Goal: Transaction & Acquisition: Book appointment/travel/reservation

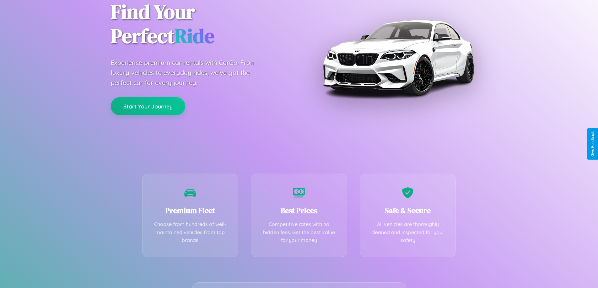
scroll to position [124, 0]
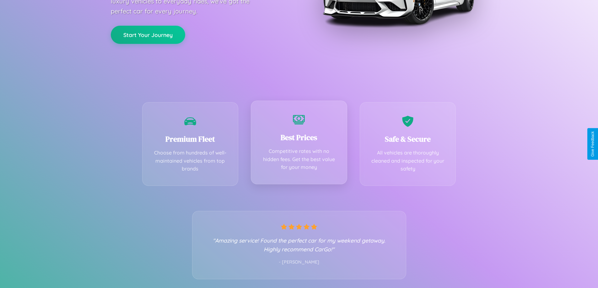
click at [299, 144] on div "Best Prices Competitive rates with no hidden fees. Get the best value for your …" at bounding box center [299, 143] width 96 height 84
click at [148, 34] on button "Start Your Journey" at bounding box center [148, 34] width 74 height 18
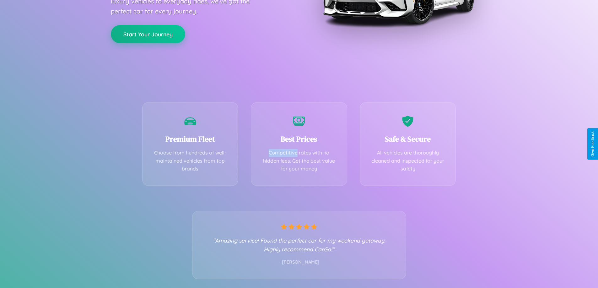
click at [148, 34] on button "Start Your Journey" at bounding box center [148, 34] width 74 height 18
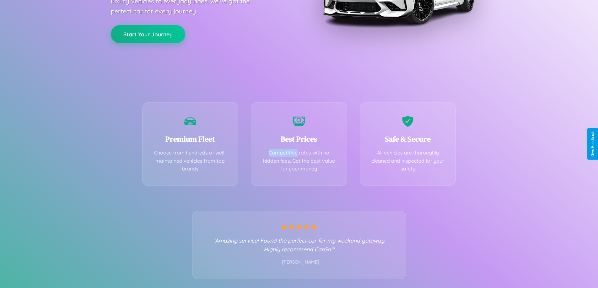
click at [148, 34] on button "Start Your Journey" at bounding box center [148, 34] width 74 height 18
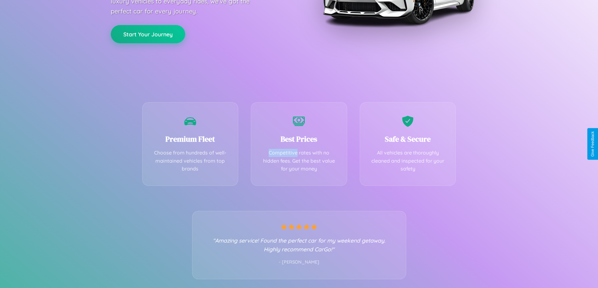
click at [148, 34] on button "Start Your Journey" at bounding box center [148, 34] width 74 height 18
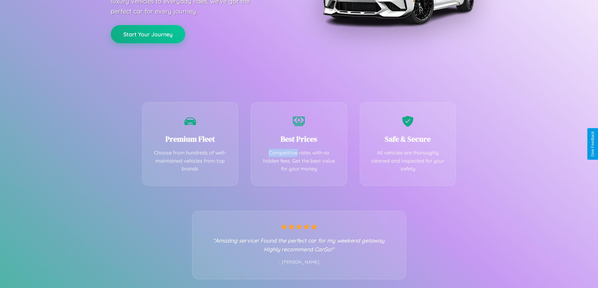
click at [148, 34] on button "Start Your Journey" at bounding box center [148, 34] width 74 height 18
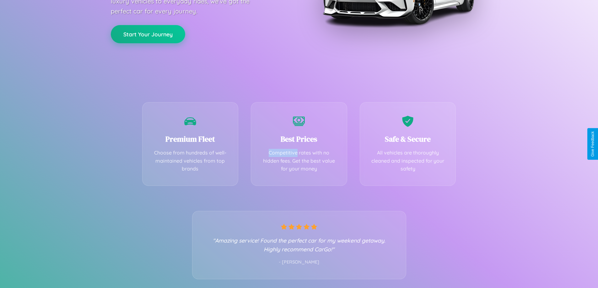
click at [148, 34] on button "Start Your Journey" at bounding box center [148, 34] width 74 height 18
